Goal: Task Accomplishment & Management: Complete application form

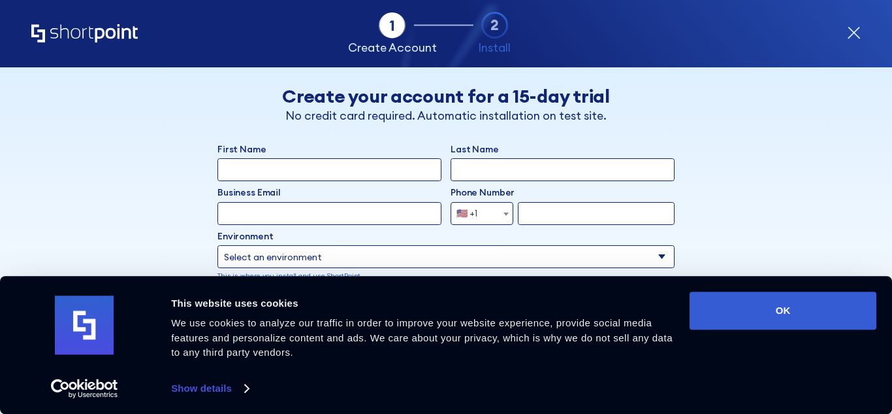
click at [359, 164] on input "First Name" at bounding box center [330, 169] width 224 height 23
type input "Arpit"
type input "Pathak"
type input "p"
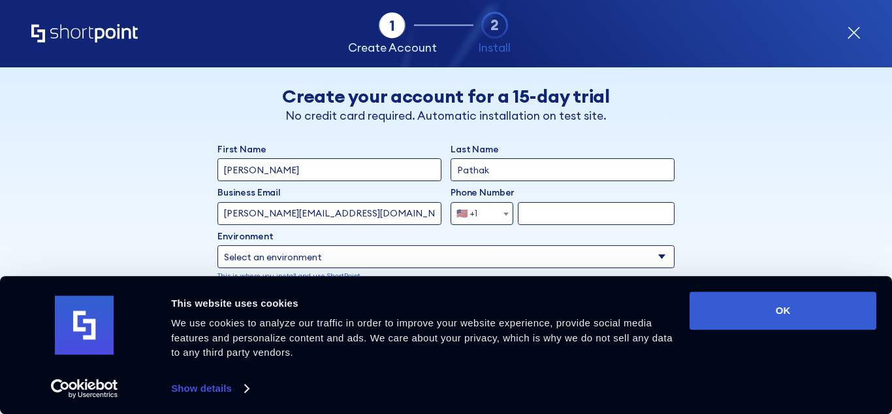
type input "arpit.pathak@nucleussoftware.com"
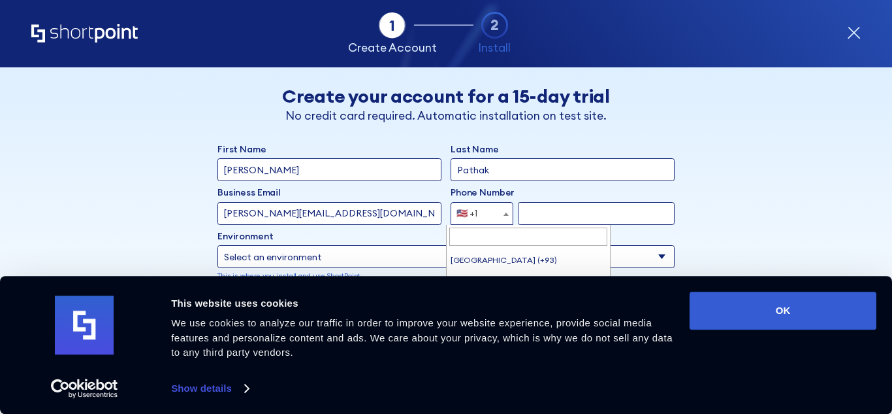
scroll to position [5322, 0]
click at [481, 215] on span "🇺🇸 +1" at bounding box center [470, 213] width 39 height 23
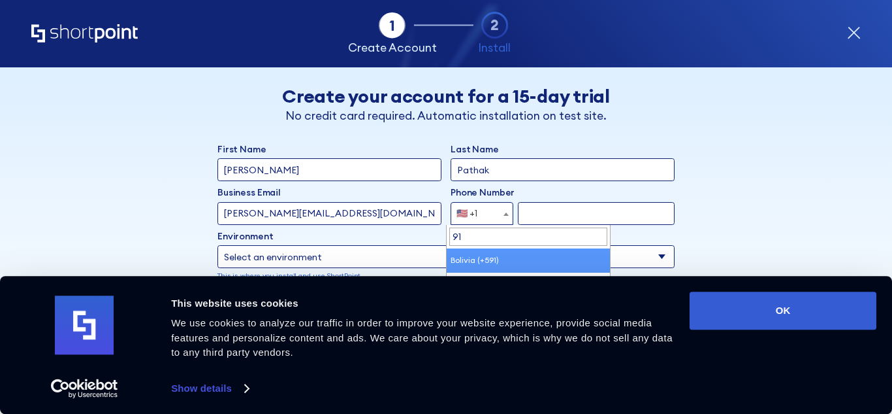
type input "9"
type input "indi"
select select "+91"
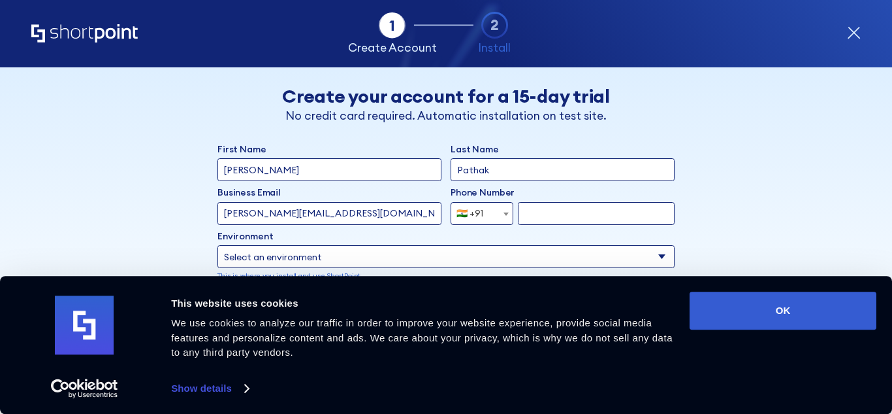
click at [538, 212] on input "form" at bounding box center [596, 213] width 157 height 23
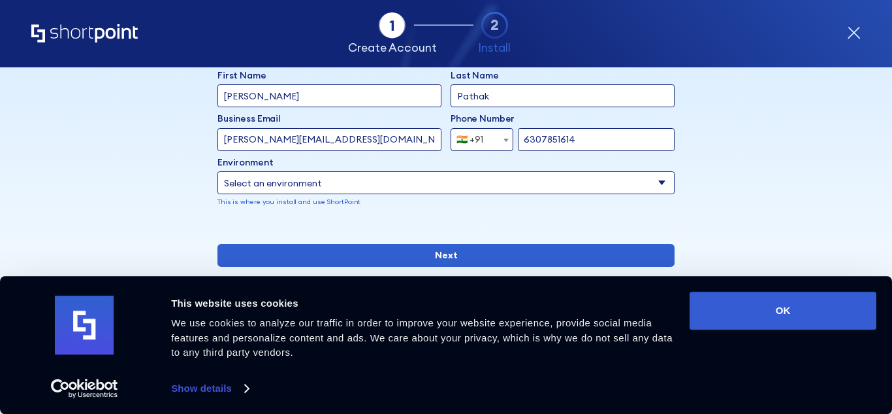
scroll to position [74, 0]
type input "6307851614"
click at [510, 191] on select "Select an environment Microsoft 365 SharePoint Online SharePoint 2019 (On-Premi…" at bounding box center [446, 182] width 457 height 23
select select "SharePoint 2019 (On-Premise)"
click at [218, 171] on select "Select an environment Microsoft 365 SharePoint Online SharePoint 2019 (On-Premi…" at bounding box center [446, 182] width 457 height 23
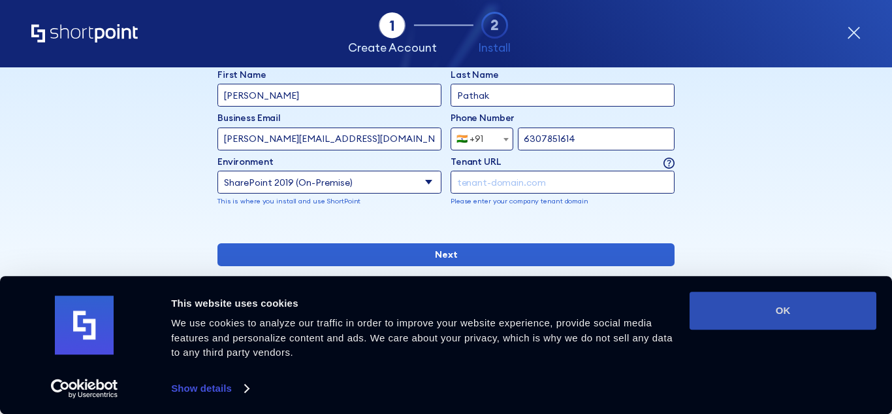
click at [742, 324] on button "OK" at bounding box center [783, 310] width 187 height 38
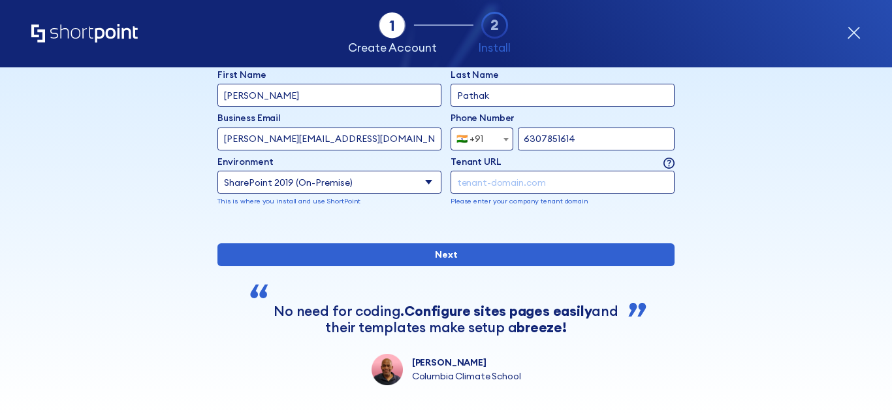
scroll to position [163, 0]
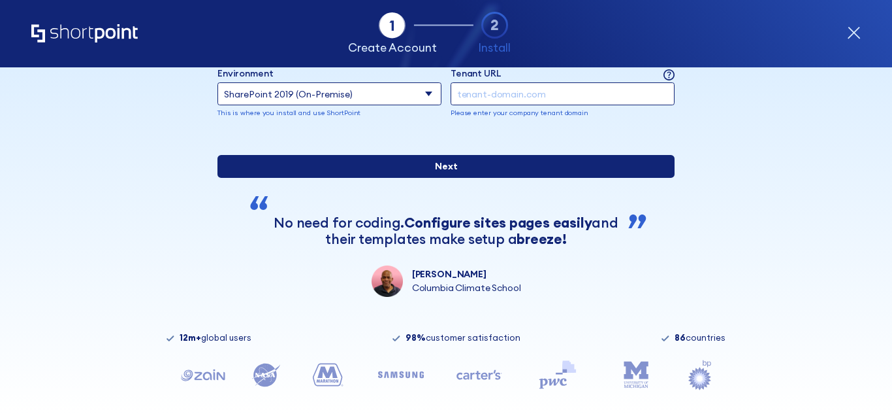
click at [444, 178] on input "Next" at bounding box center [446, 166] width 457 height 23
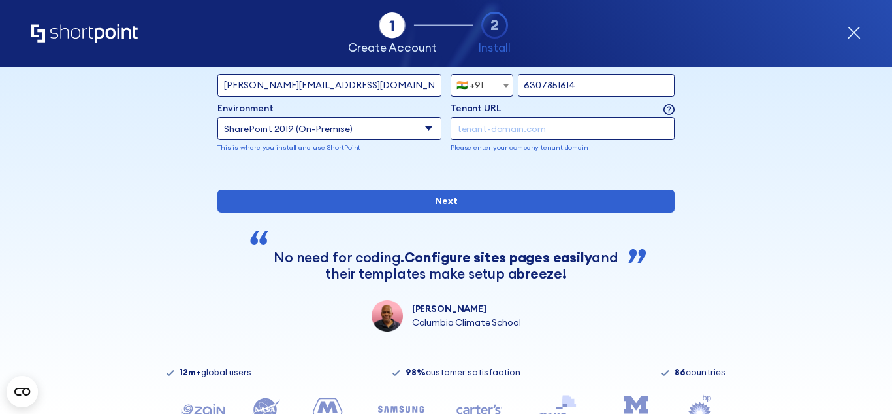
scroll to position [127, 0]
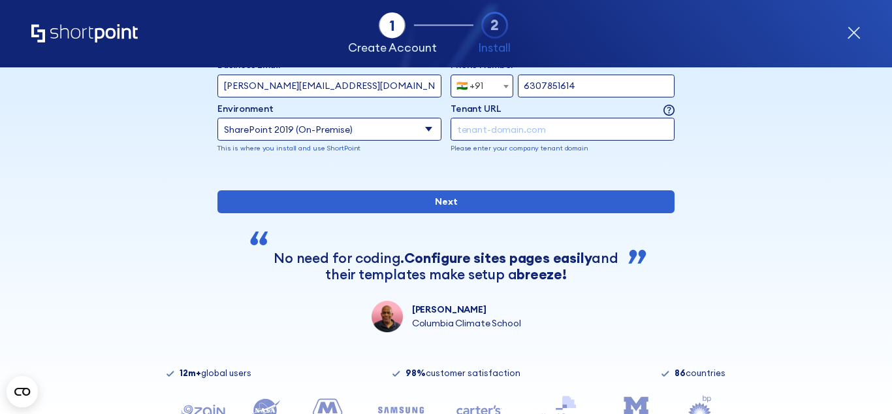
click at [502, 125] on input "form" at bounding box center [563, 129] width 224 height 23
paste input "http://nucspsandbox:19188/"
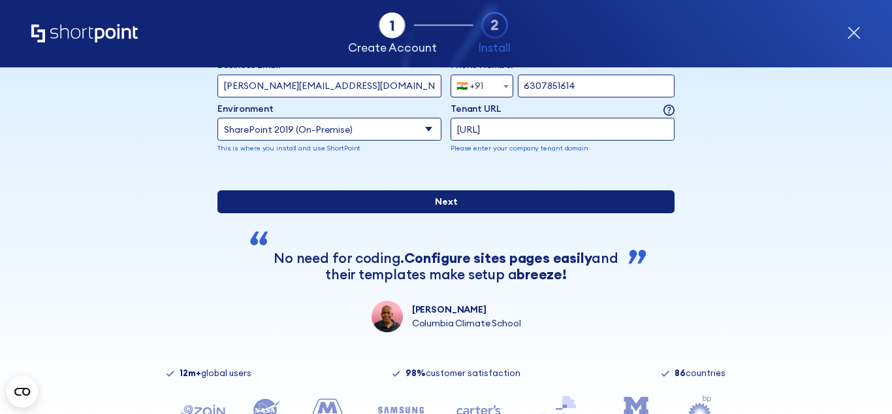
type input "http://nucspsandbox:19188/"
click at [474, 213] on input "Next" at bounding box center [446, 201] width 457 height 23
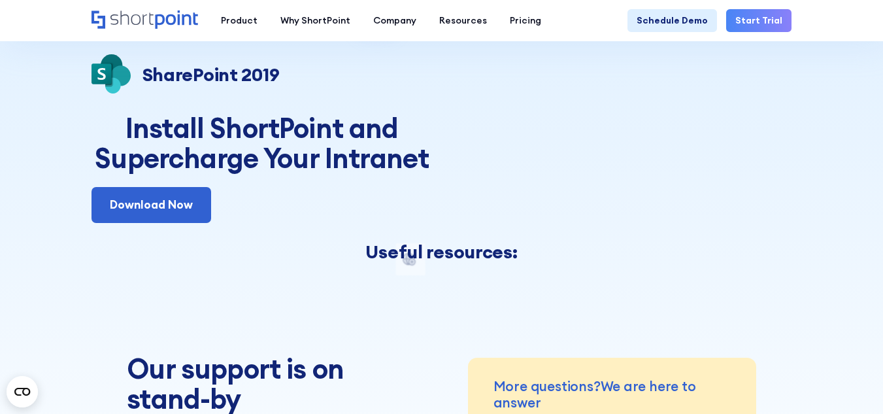
scroll to position [79, 0]
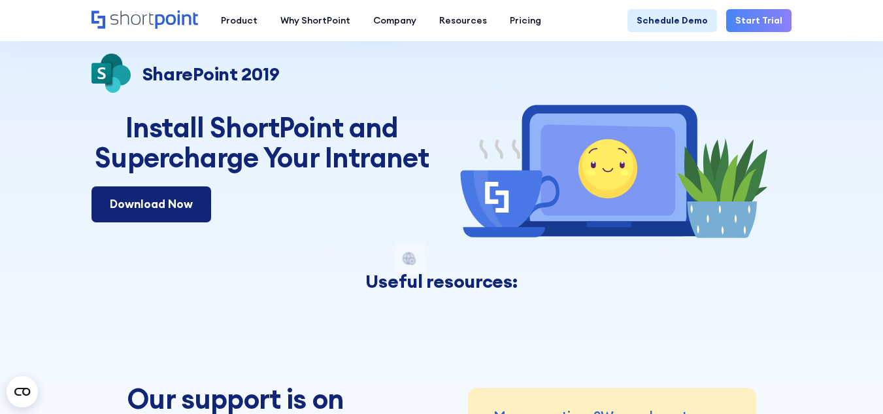
click at [182, 212] on link "Download Now" at bounding box center [151, 203] width 120 height 35
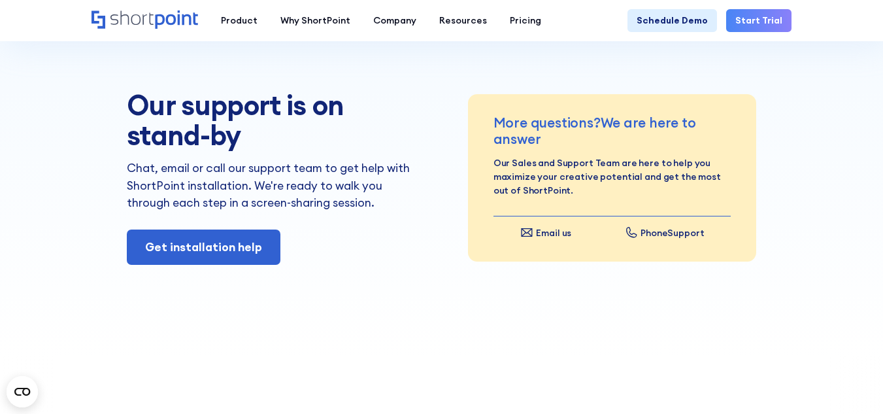
scroll to position [739, 0]
